Goal: Complete application form: Complete application form

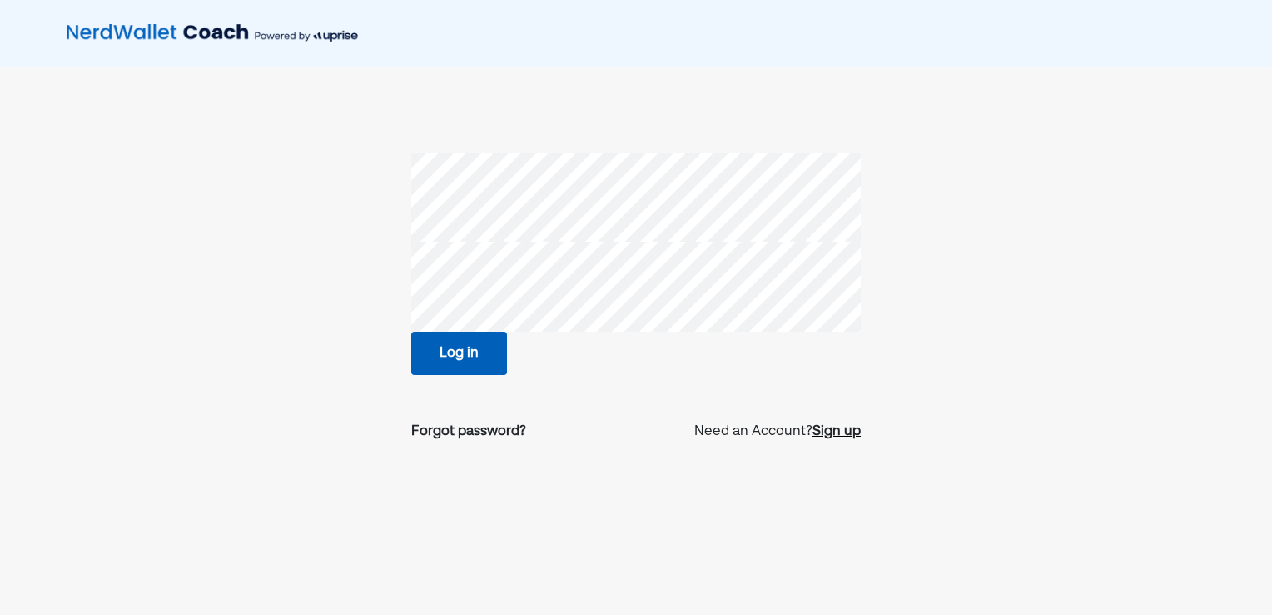
click at [823, 434] on div "Sign up" at bounding box center [837, 431] width 48 height 20
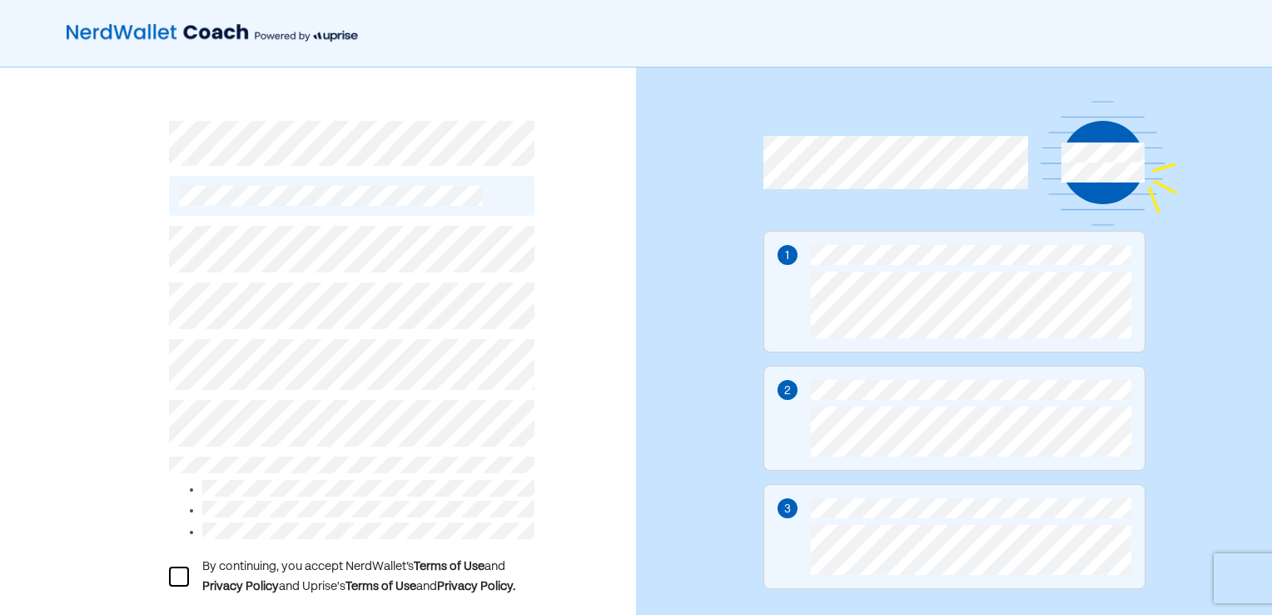
click at [182, 570] on div at bounding box center [179, 576] width 20 height 20
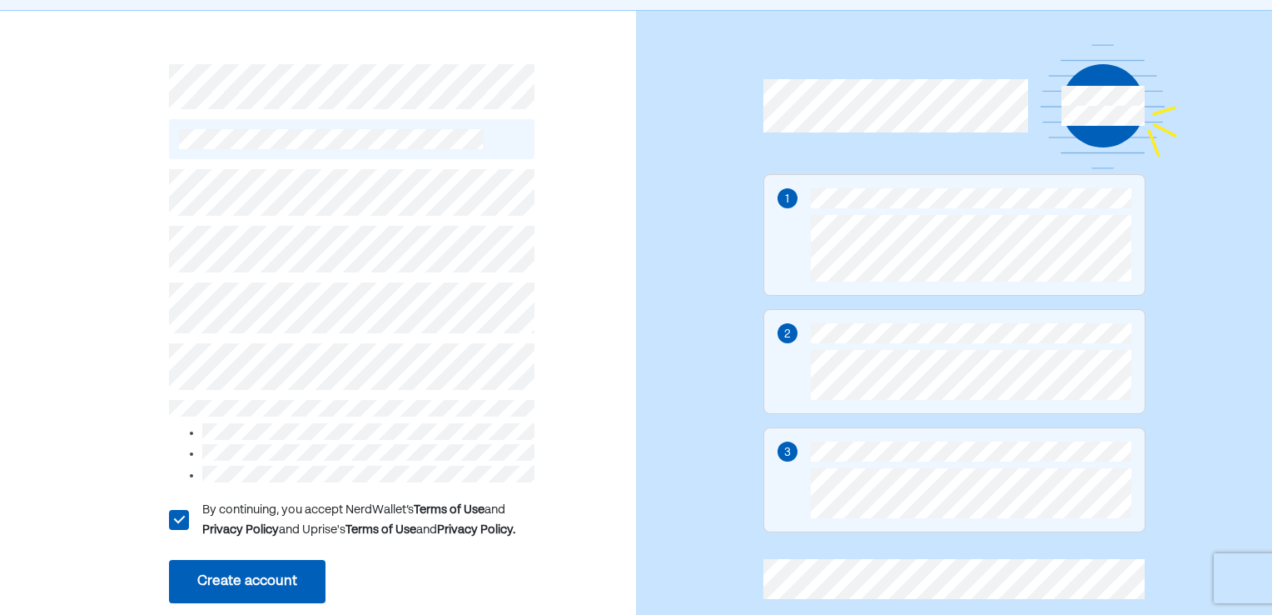
scroll to position [92, 0]
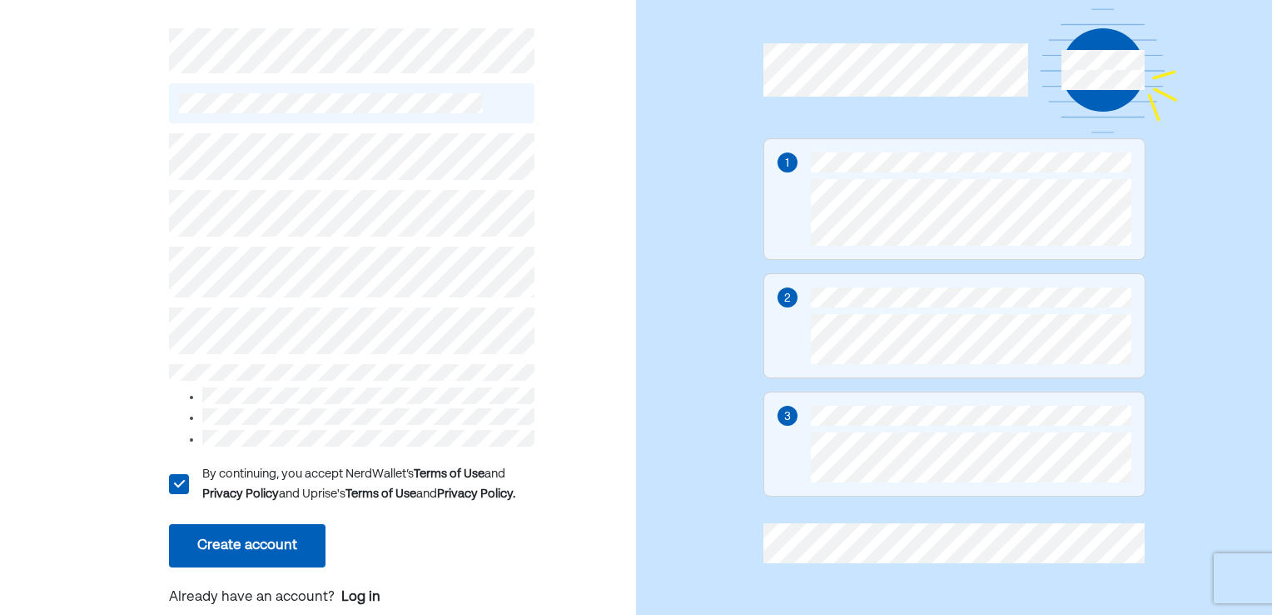
click at [286, 531] on button "Create account" at bounding box center [247, 545] width 157 height 43
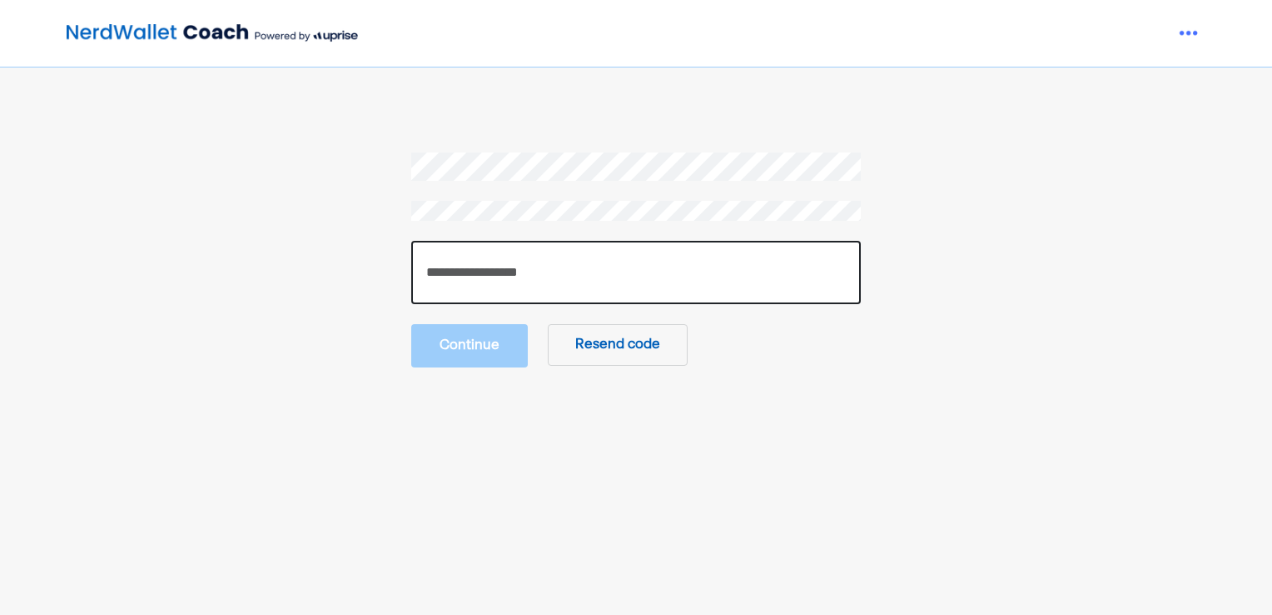
click at [716, 276] on input "number" at bounding box center [636, 272] width 450 height 63
type input "******"
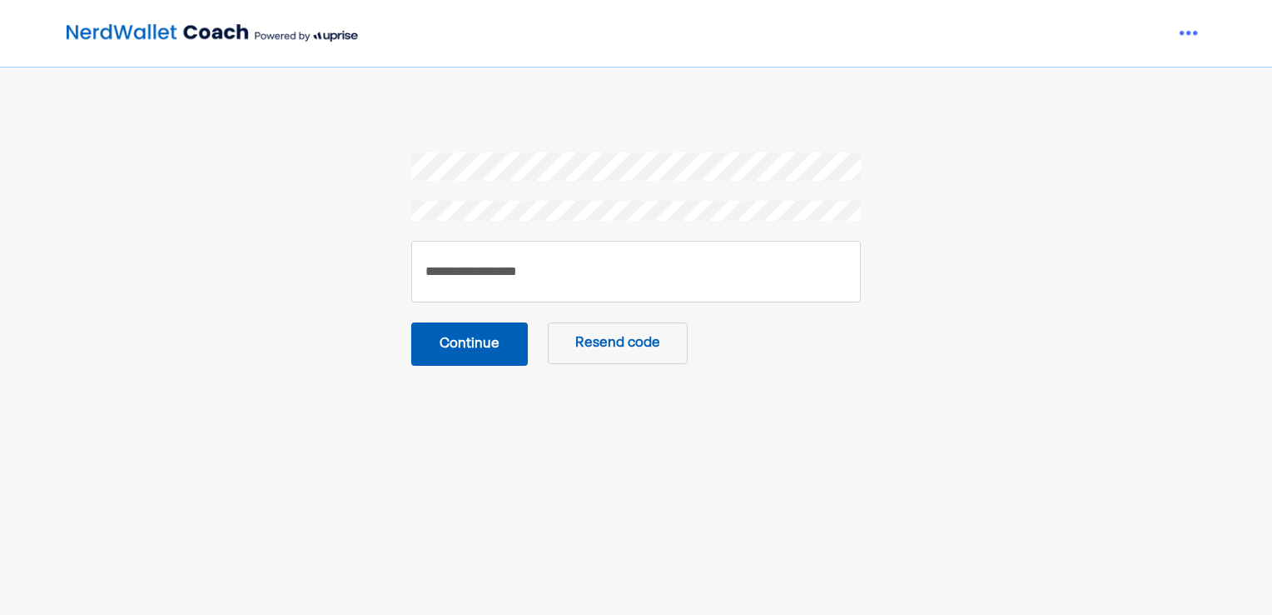
click at [476, 345] on button "Continue" at bounding box center [469, 343] width 117 height 43
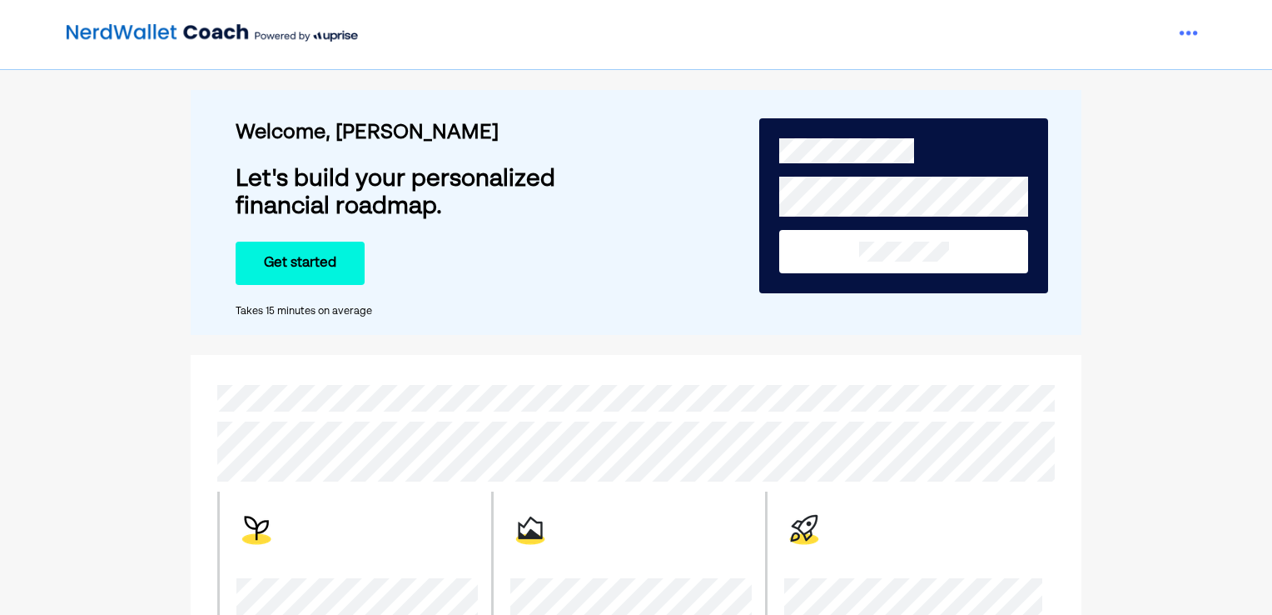
click at [620, 311] on div "Takes 15 minutes on average" at bounding box center [442, 311] width 413 height 13
drag, startPoint x: 916, startPoint y: 240, endPoint x: 576, endPoint y: 269, distance: 341.0
click at [576, 269] on div "Welcome, [PERSON_NAME] Let's build your personalized financial roadmap. Get sta…" at bounding box center [636, 212] width 891 height 245
click at [1183, 39] on img at bounding box center [1189, 33] width 33 height 33
click at [225, 27] on img at bounding box center [212, 33] width 291 height 33
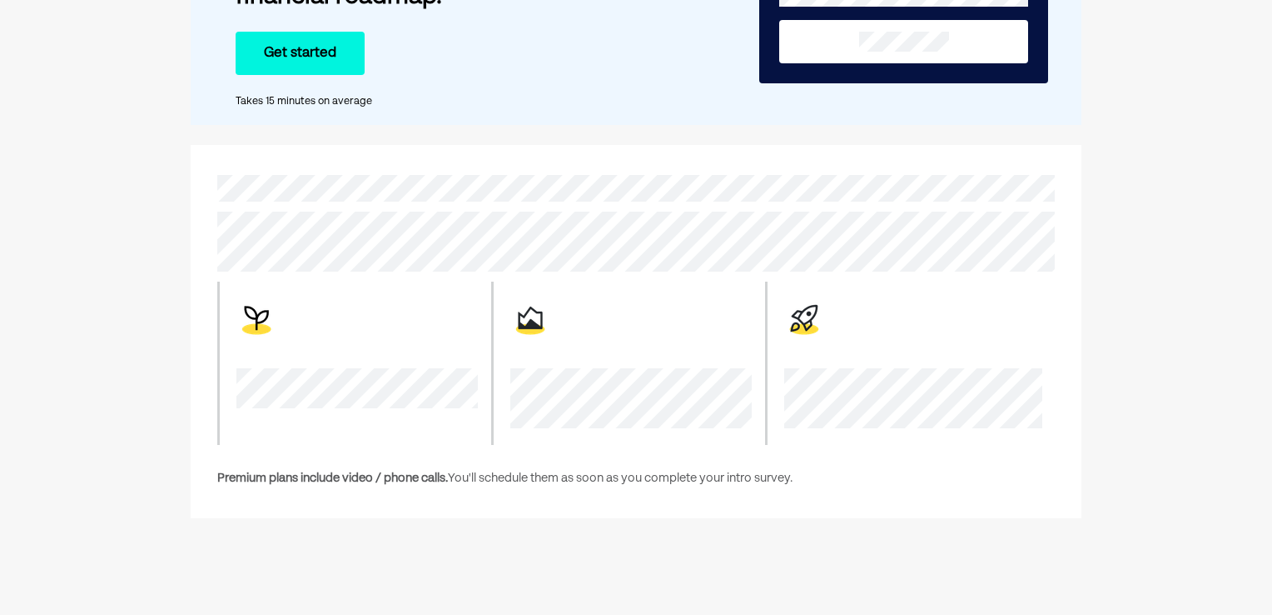
scroll to position [345, 0]
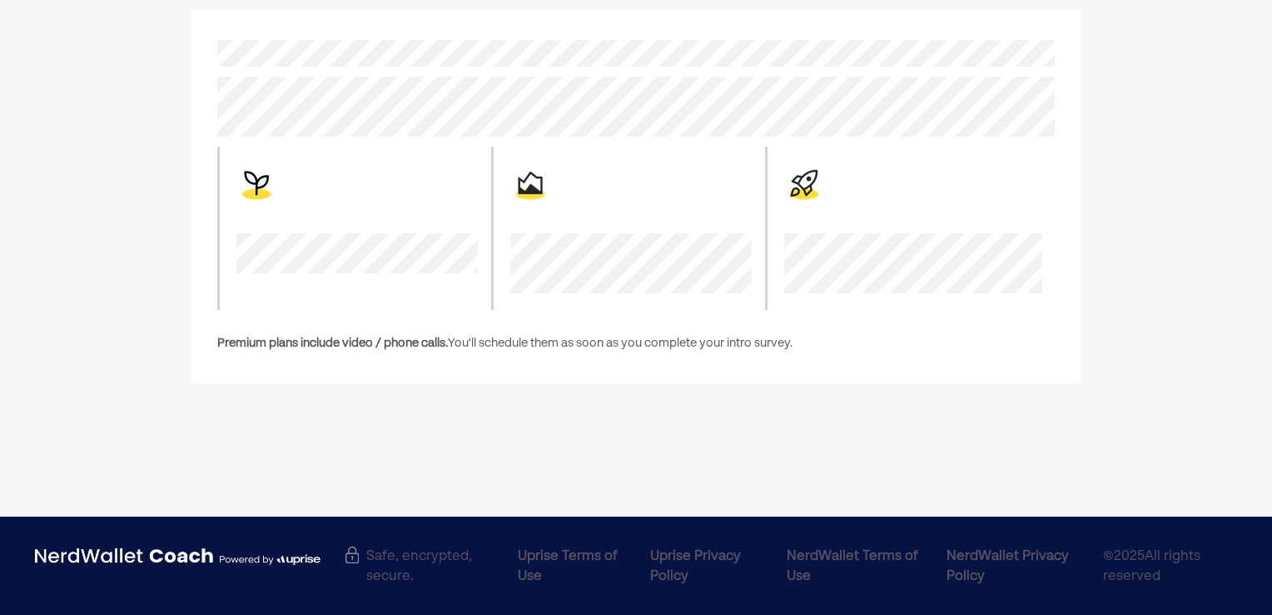
click at [249, 559] on img at bounding box center [178, 556] width 286 height 21
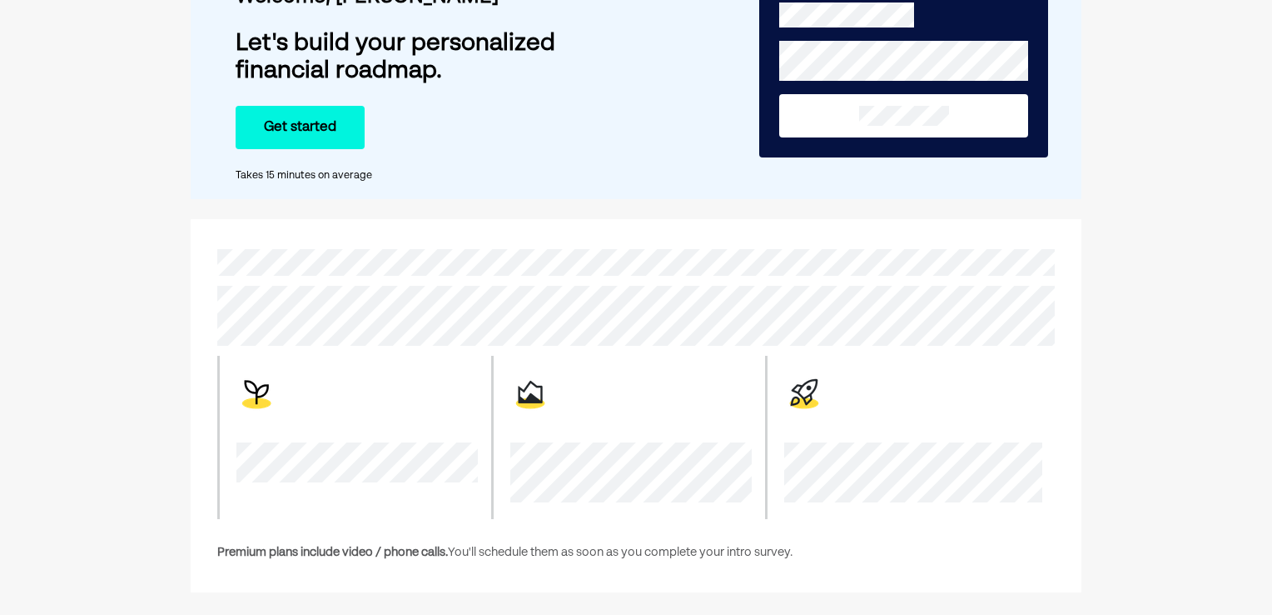
scroll to position [0, 0]
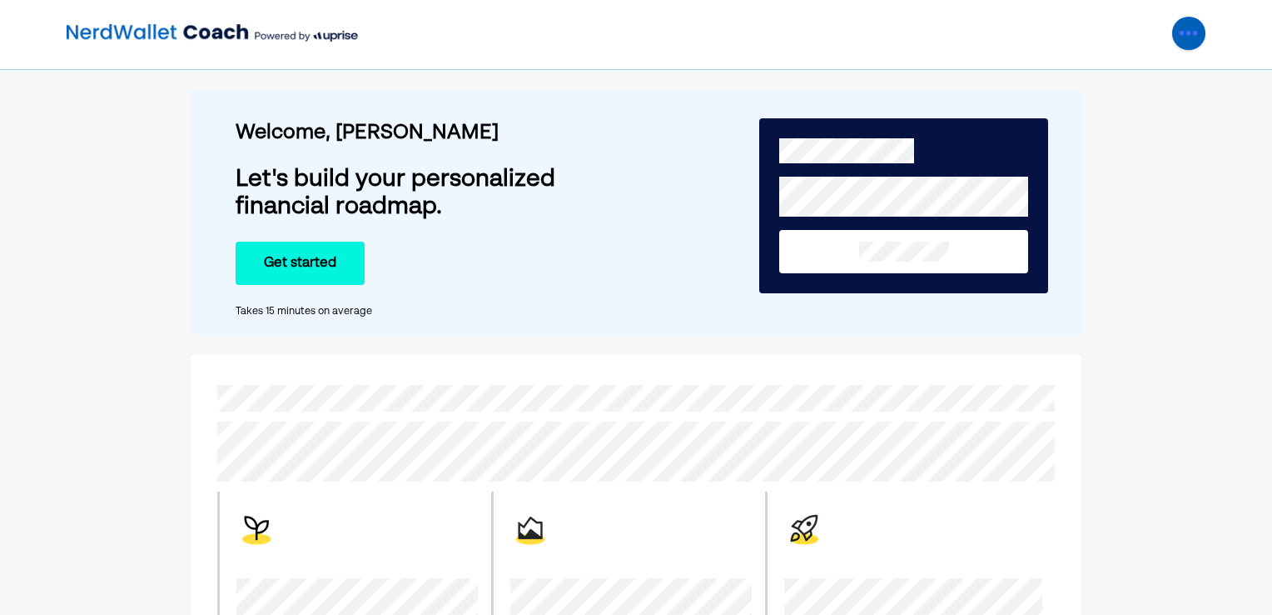
click at [1173, 37] on img at bounding box center [1189, 33] width 33 height 33
click at [200, 18] on img at bounding box center [212, 33] width 291 height 33
click at [289, 259] on button "Get started" at bounding box center [300, 262] width 129 height 43
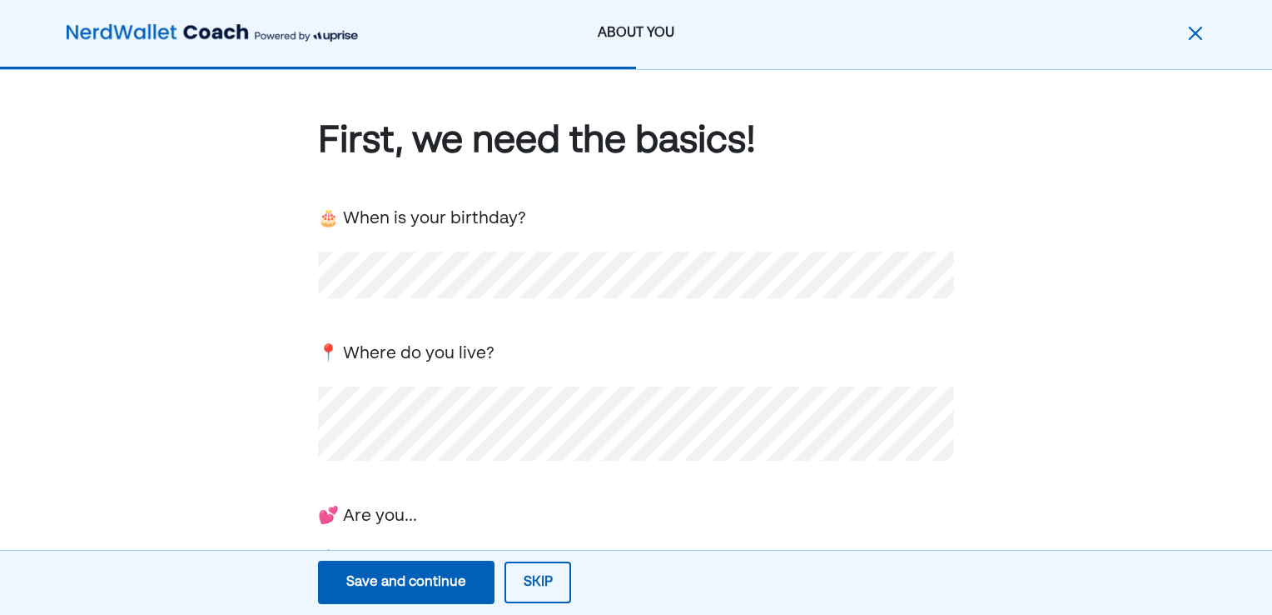
click at [563, 493] on div "First, we need the basics! 🎂 When is your birthday? 📍 Where do you live? 💕 Are …" at bounding box center [636, 517] width 636 height 800
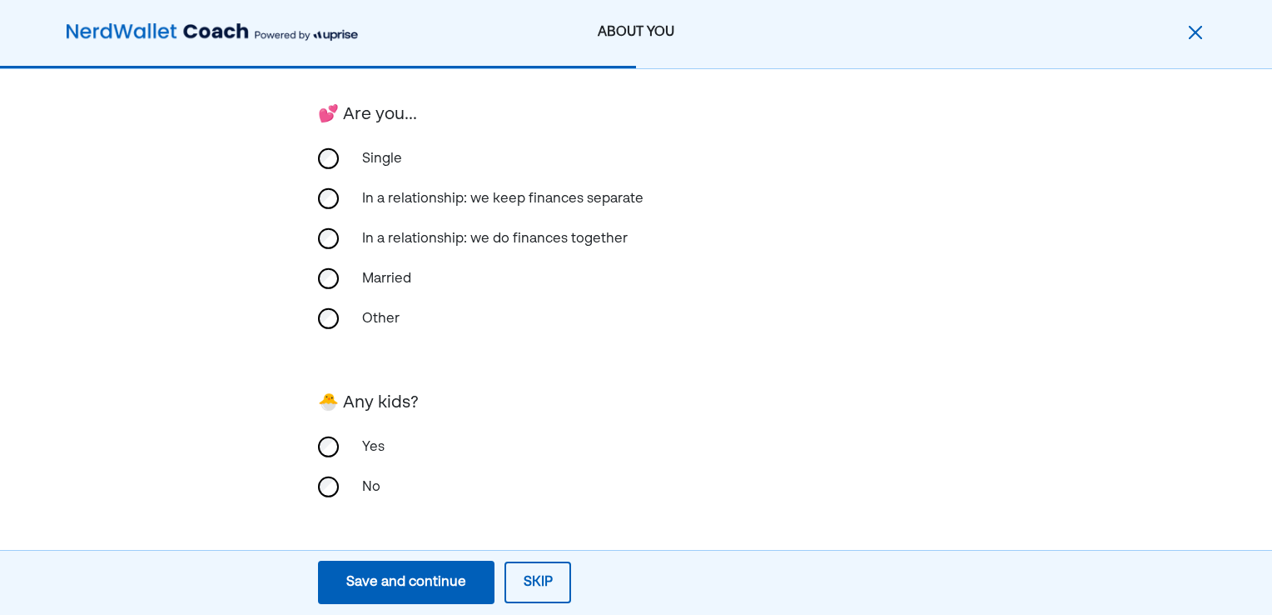
click at [860, 366] on div "First, we need the basics! 🎂 When is your birthday? 📍 Where do you live? 💕 Are …" at bounding box center [636, 115] width 636 height 800
click at [553, 568] on button "Skip" at bounding box center [538, 582] width 67 height 42
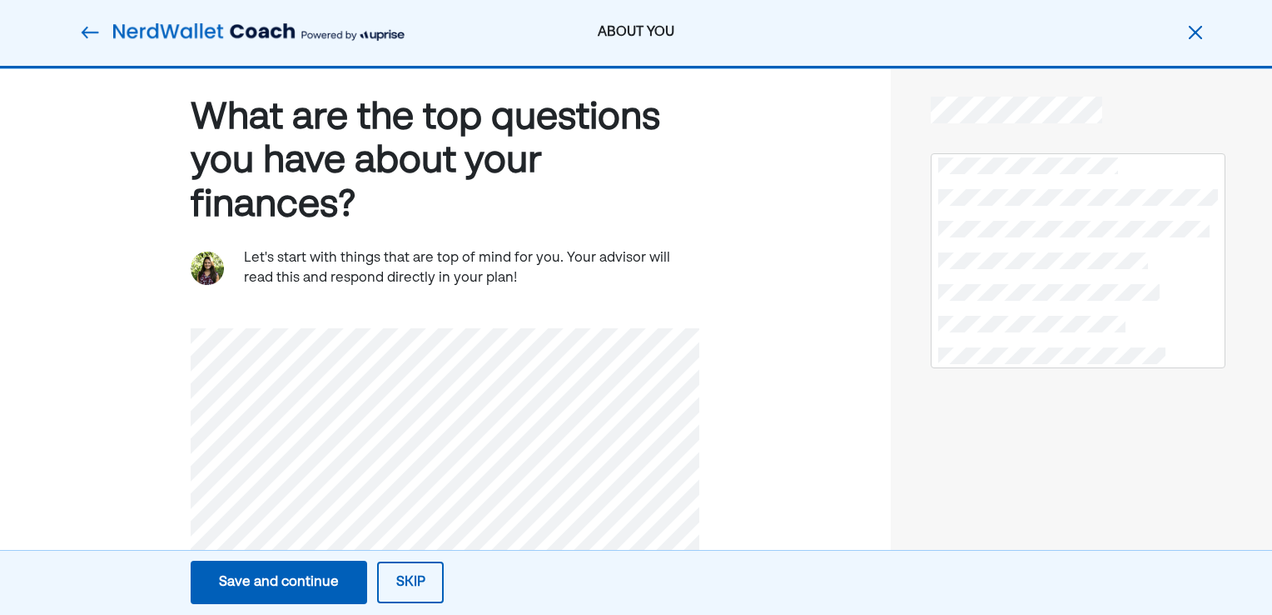
scroll to position [0, 0]
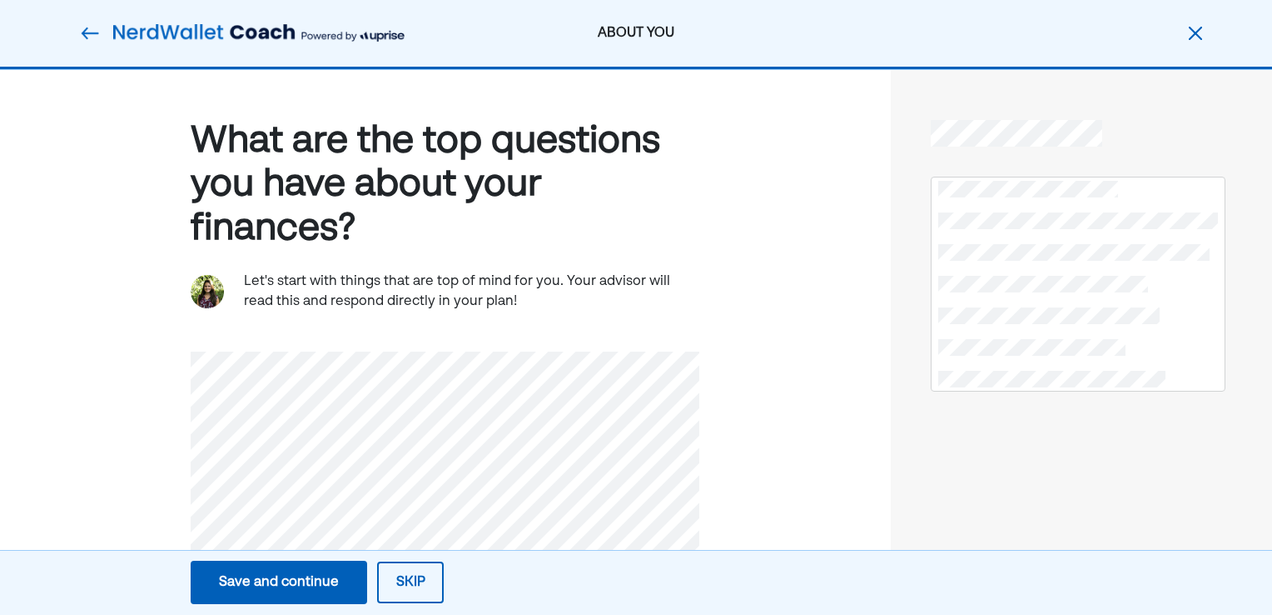
click at [419, 573] on button "Skip" at bounding box center [410, 582] width 67 height 42
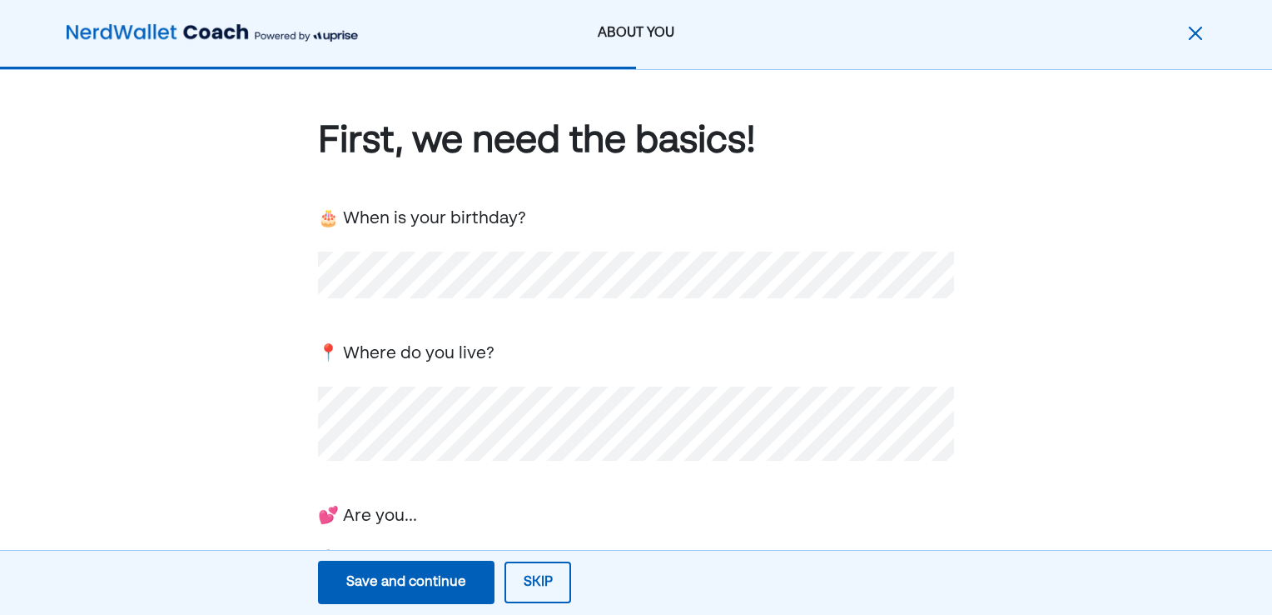
click at [538, 576] on button "Skip" at bounding box center [538, 582] width 67 height 42
click at [434, 571] on button "Save and continue Save Save and continue" at bounding box center [406, 581] width 177 height 43
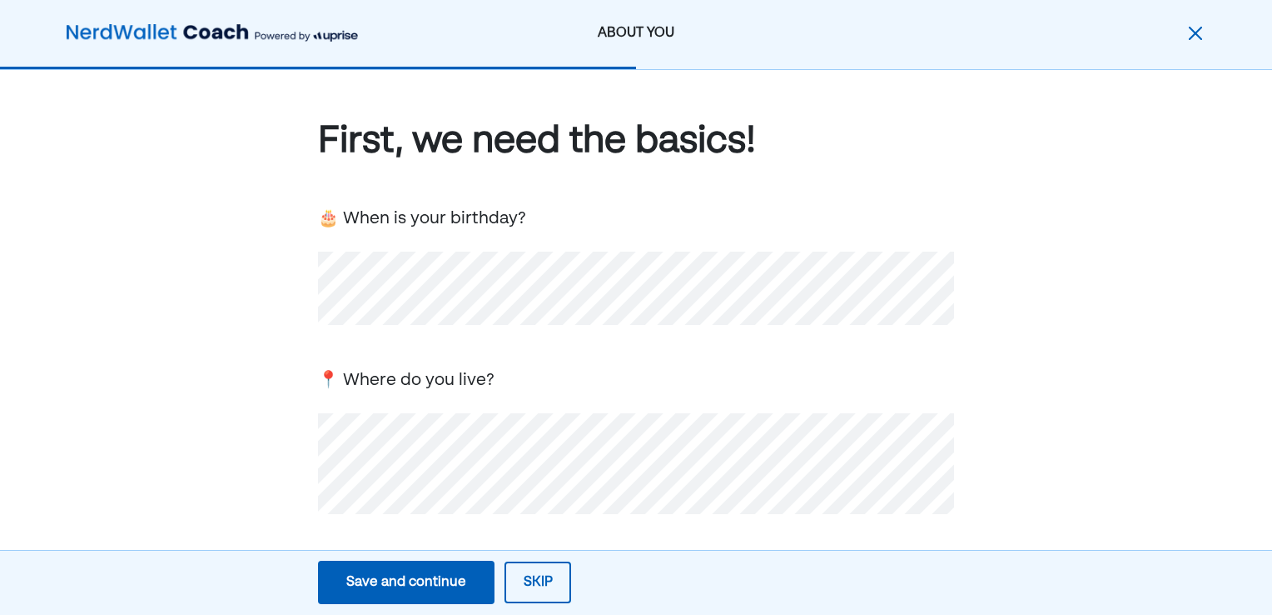
click at [434, 571] on button "Save and continue Save Save and continue" at bounding box center [406, 581] width 177 height 43
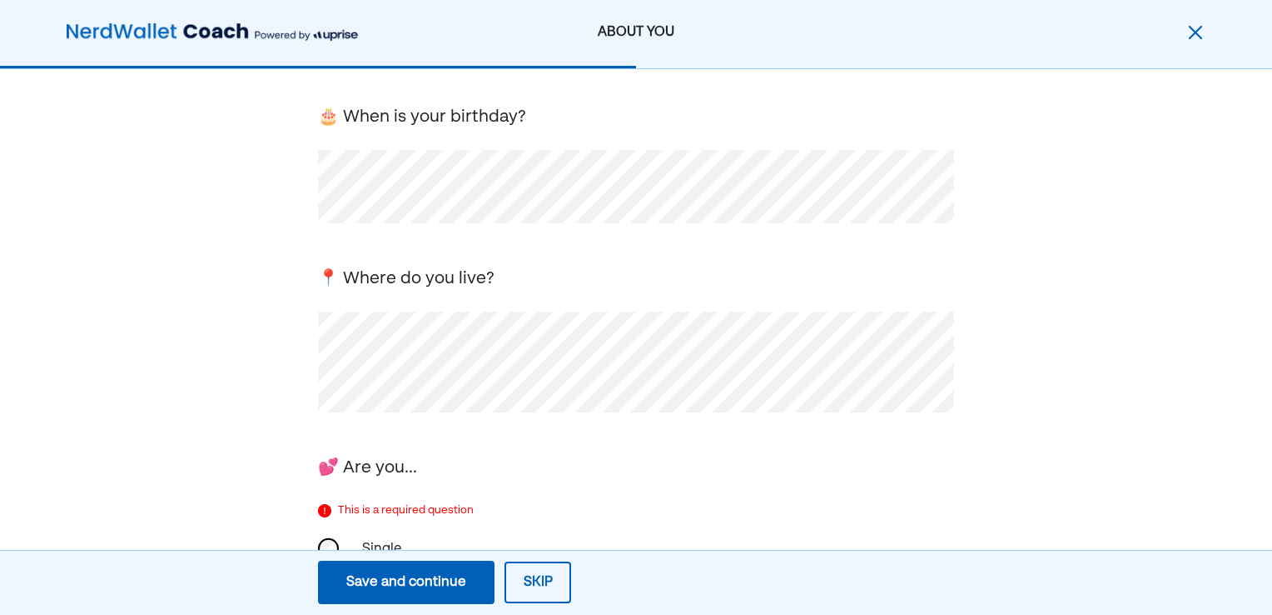
scroll to position [127, 0]
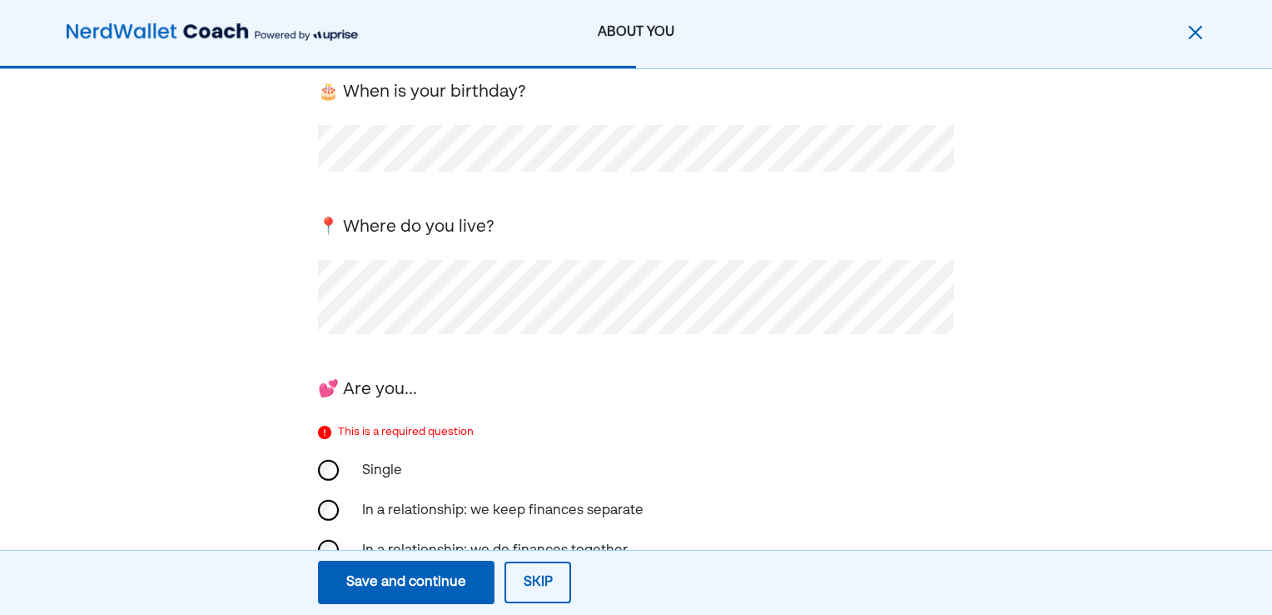
click at [633, 183] on div "First, we need the basics! 🎂 When is your birthday? 📍 Where do you live? 💕 Are …" at bounding box center [636, 427] width 636 height 874
click at [429, 584] on div "Save and continue" at bounding box center [406, 582] width 120 height 20
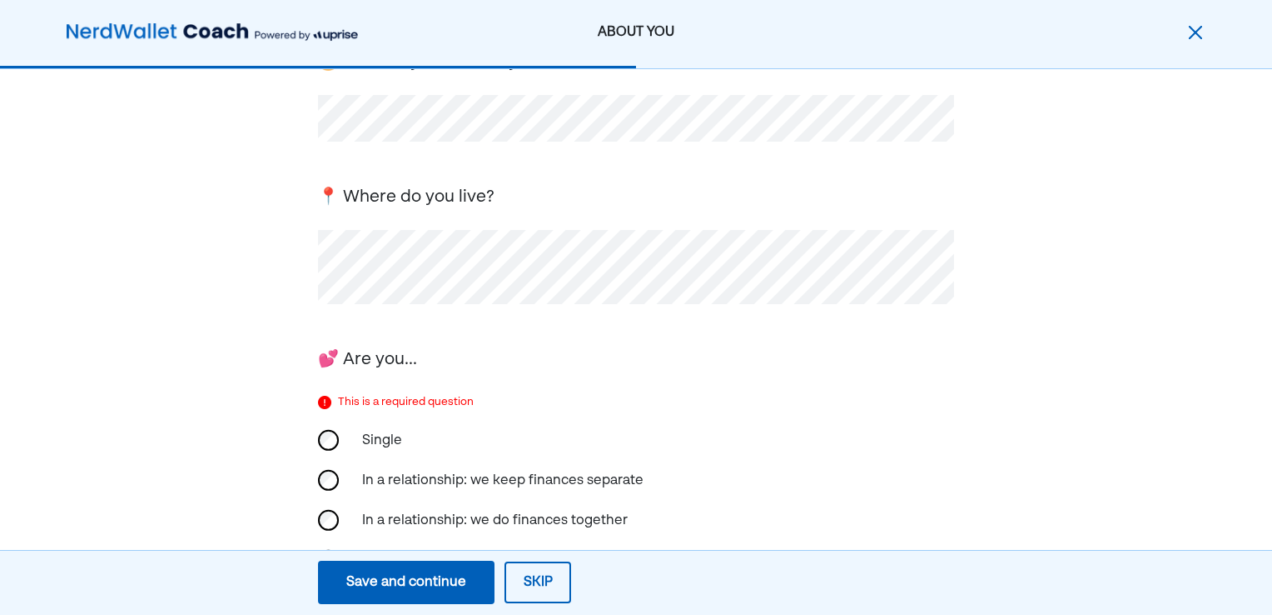
scroll to position [170, 0]
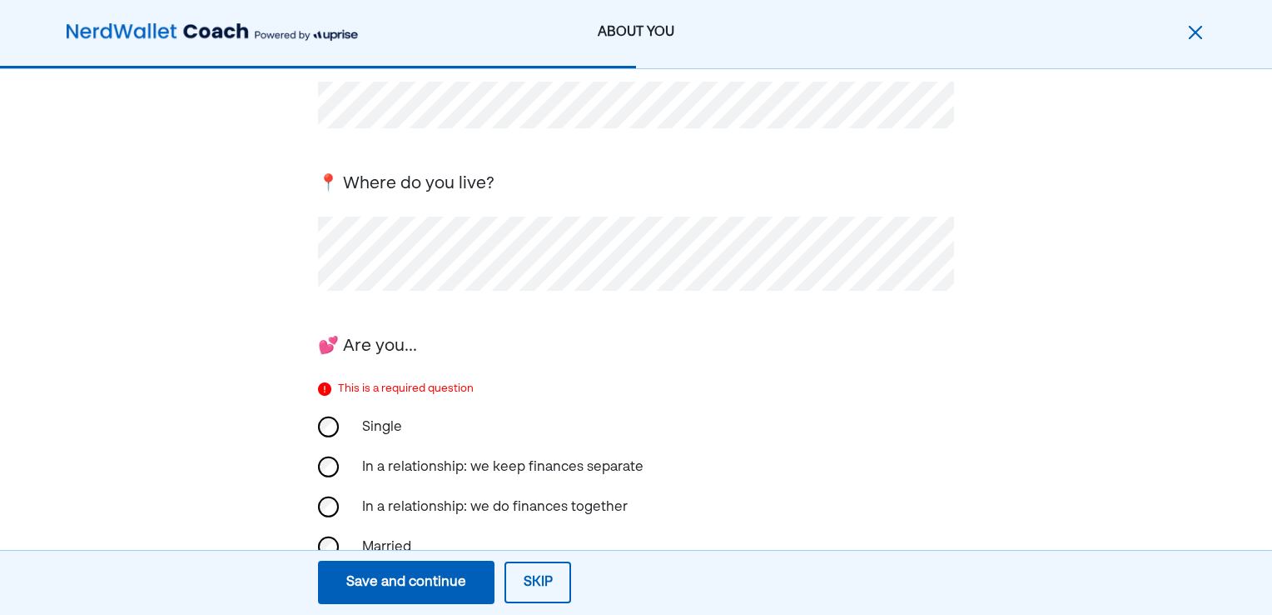
click at [318, 444] on div "Single In a relationship: we keep finances separate In a relationship: we do fi…" at bounding box center [636, 507] width 636 height 200
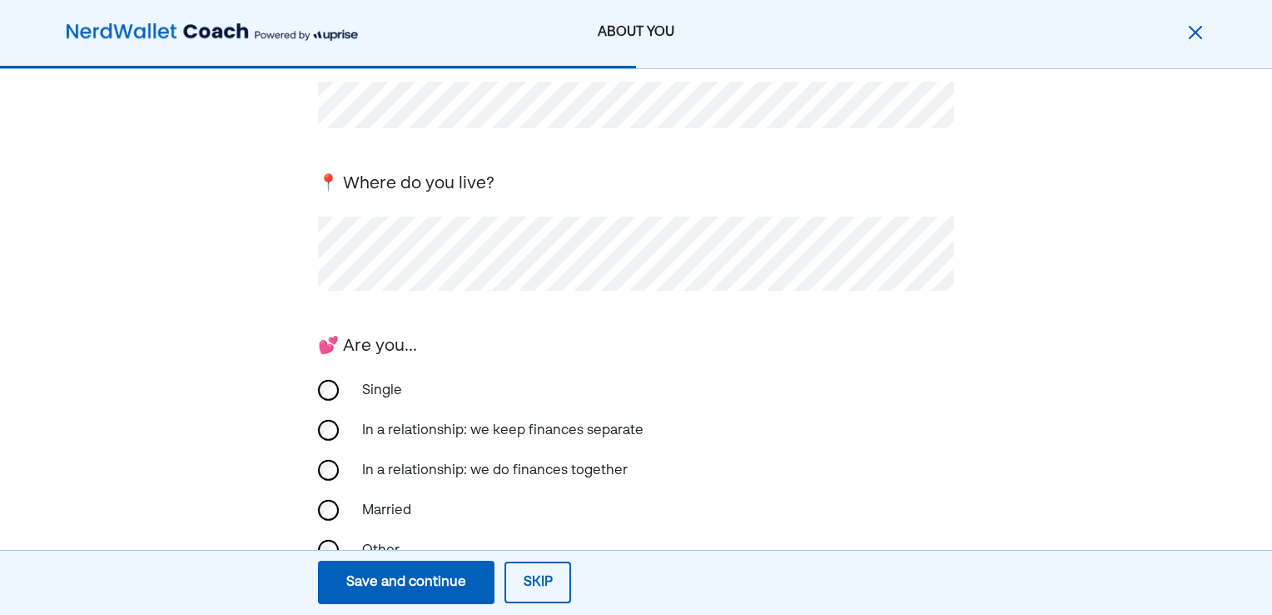
click at [398, 578] on div "Save and continue" at bounding box center [406, 582] width 120 height 20
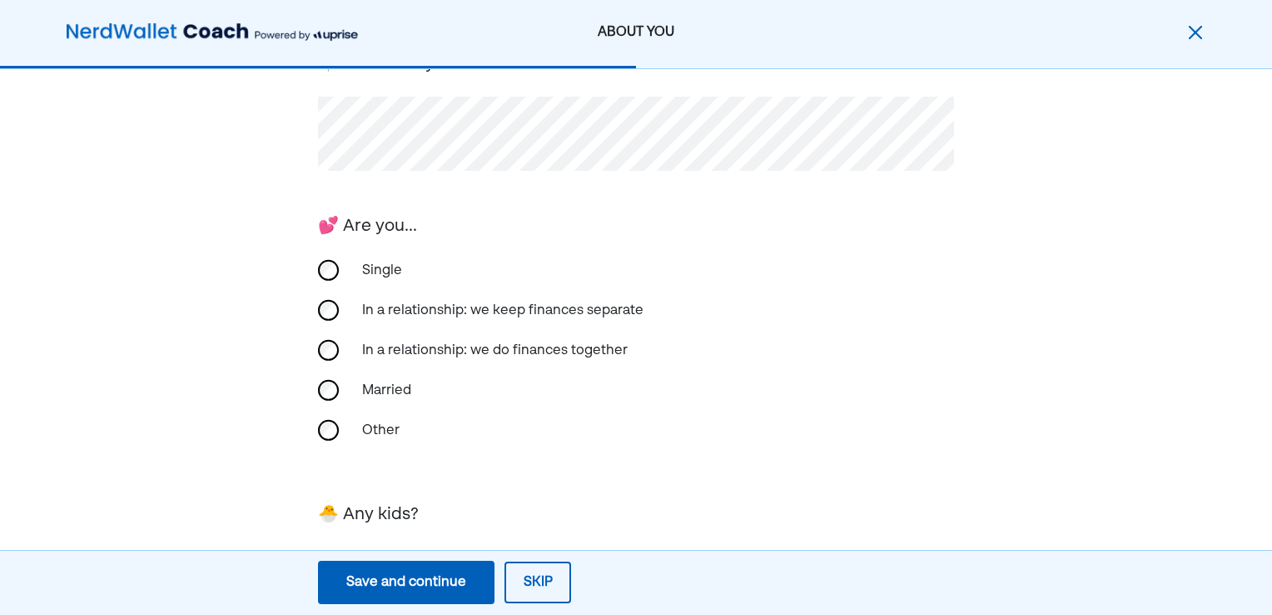
scroll to position [338, 0]
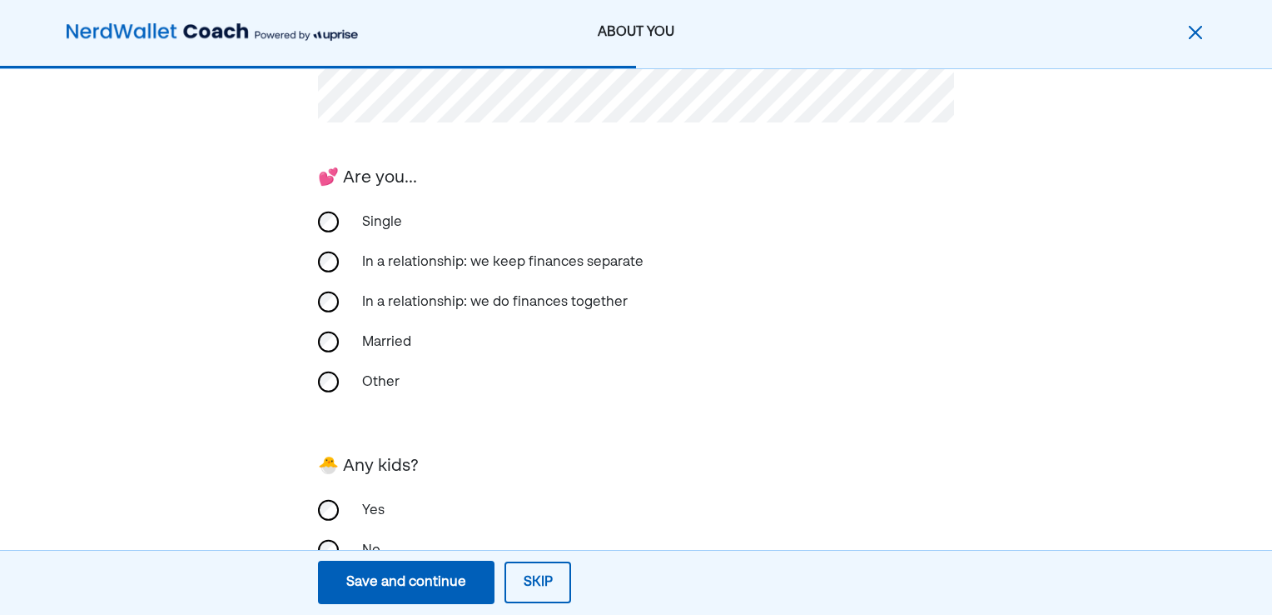
click at [438, 597] on button "Save and continue Save Save and continue" at bounding box center [406, 581] width 177 height 43
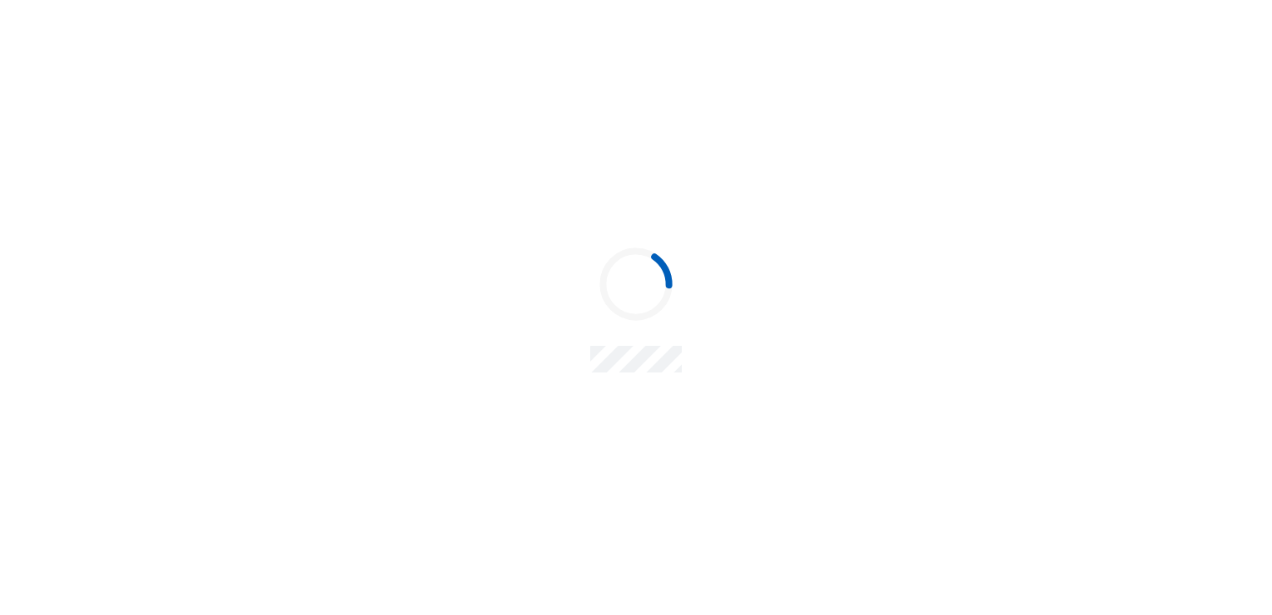
scroll to position [0, 0]
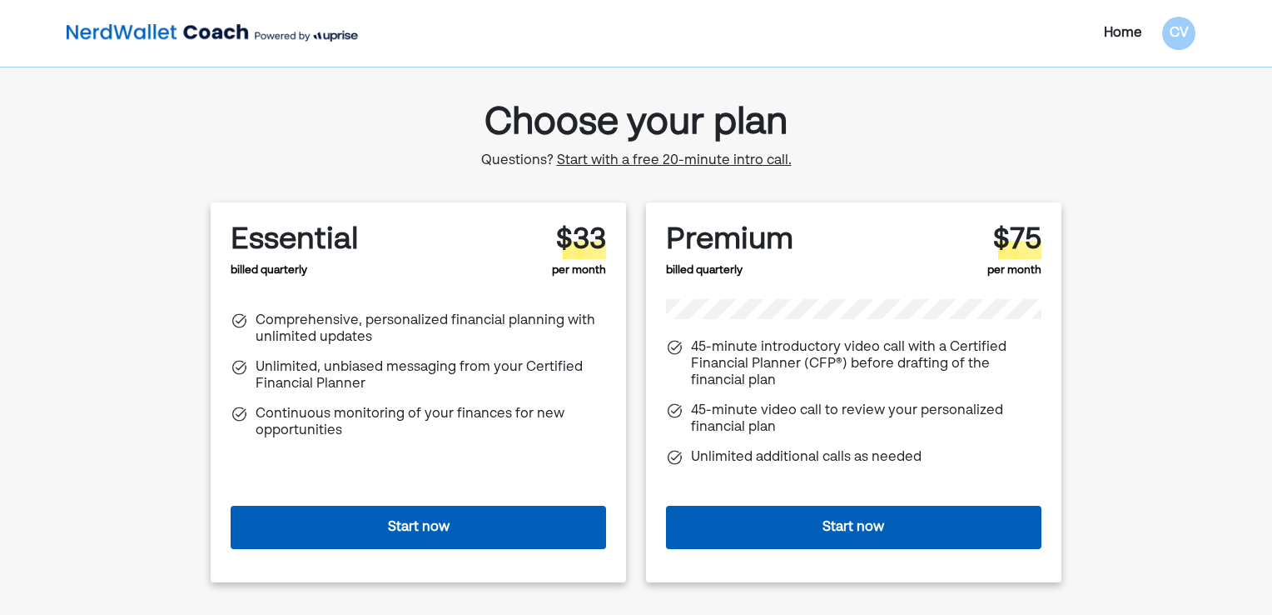
click at [1129, 21] on div "Home CV" at bounding box center [1018, 33] width 376 height 33
click at [1128, 33] on div "Home" at bounding box center [1123, 33] width 38 height 20
click at [1125, 41] on div "Home" at bounding box center [1123, 33] width 38 height 20
click at [1165, 32] on div "CV" at bounding box center [1179, 33] width 33 height 33
click at [1160, 68] on div "Settings" at bounding box center [1169, 72] width 53 height 20
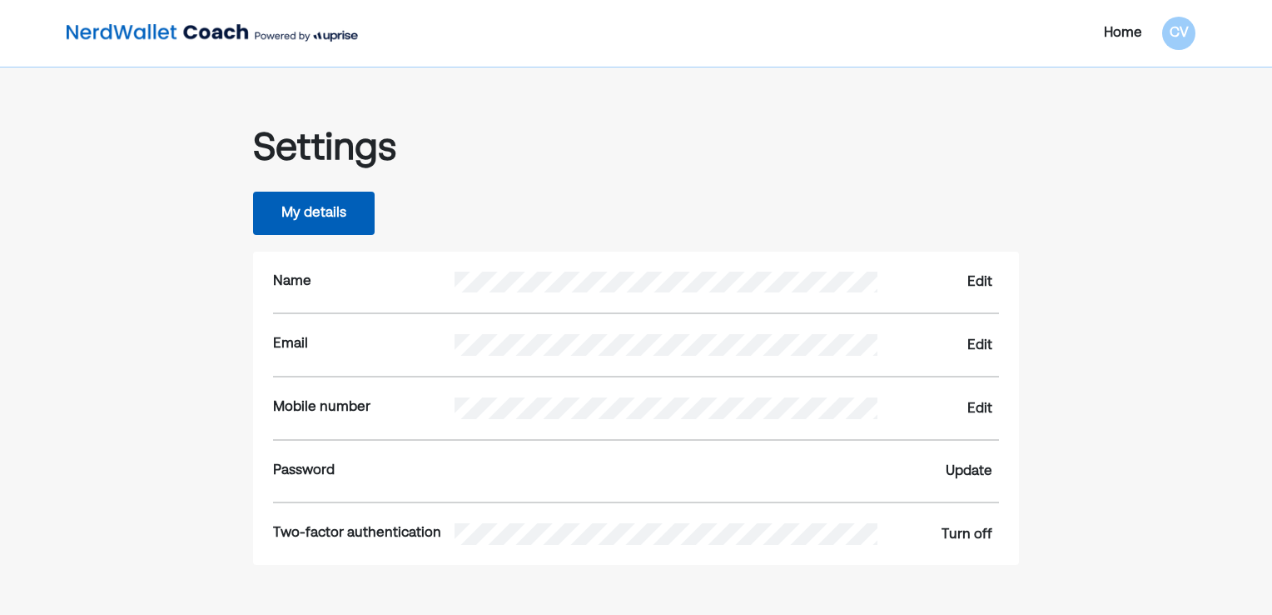
click at [182, 35] on img at bounding box center [212, 33] width 291 height 33
